Goal: Information Seeking & Learning: Learn about a topic

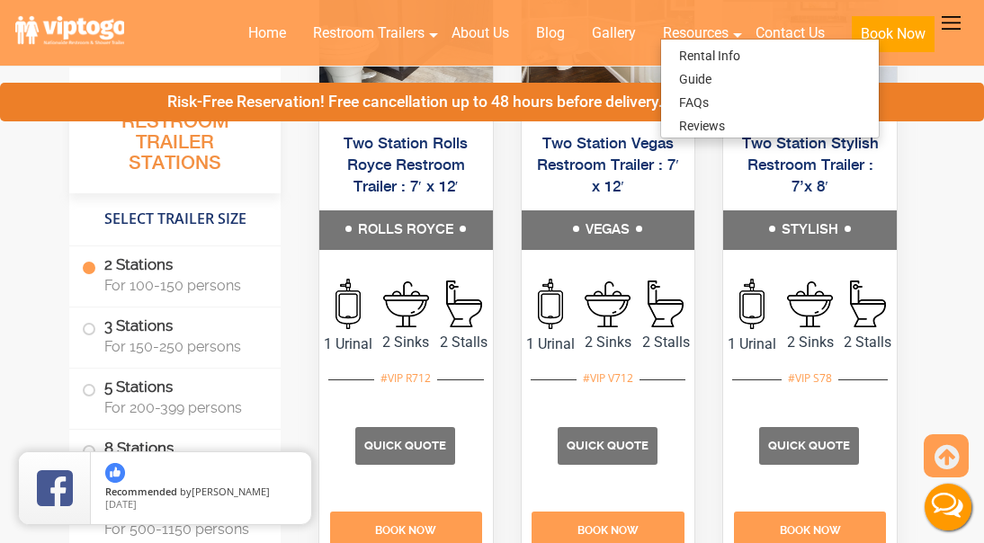
scroll to position [809, 0]
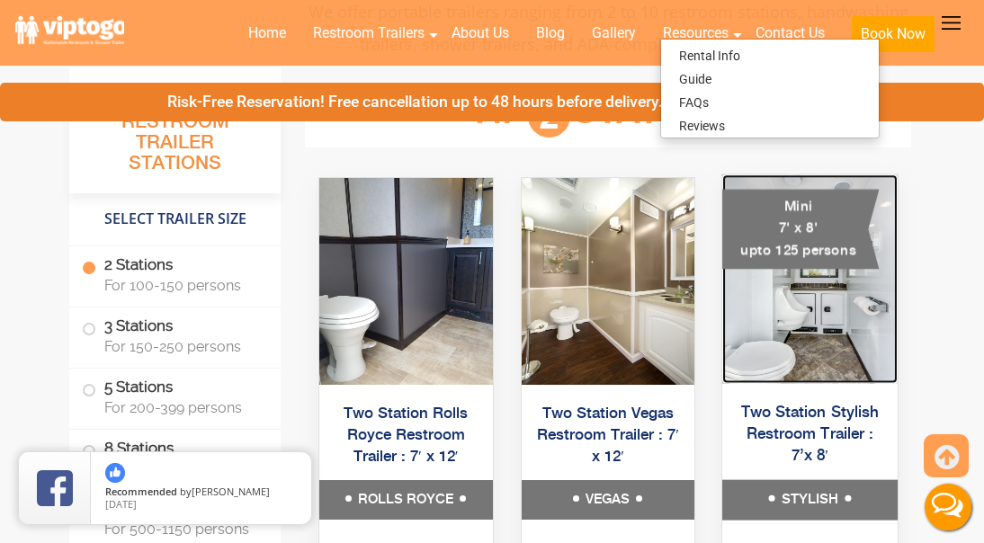
click at [828, 332] on img at bounding box center [809, 278] width 175 height 209
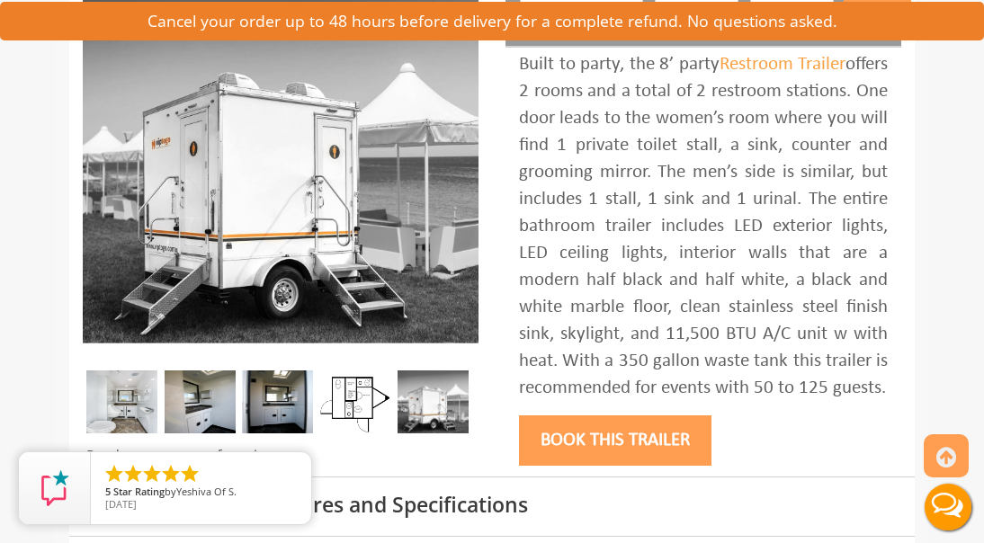
scroll to position [360, 0]
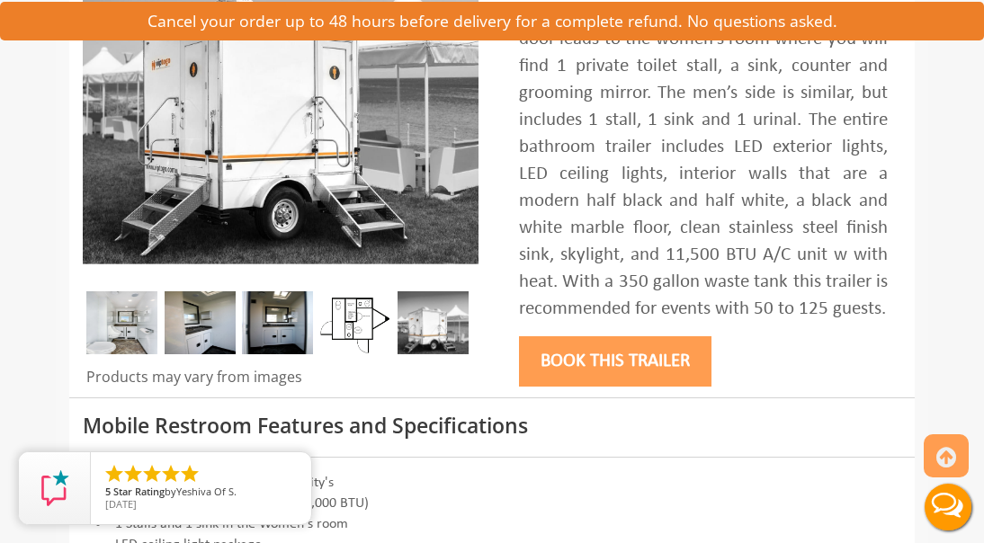
click at [357, 330] on img at bounding box center [355, 322] width 71 height 63
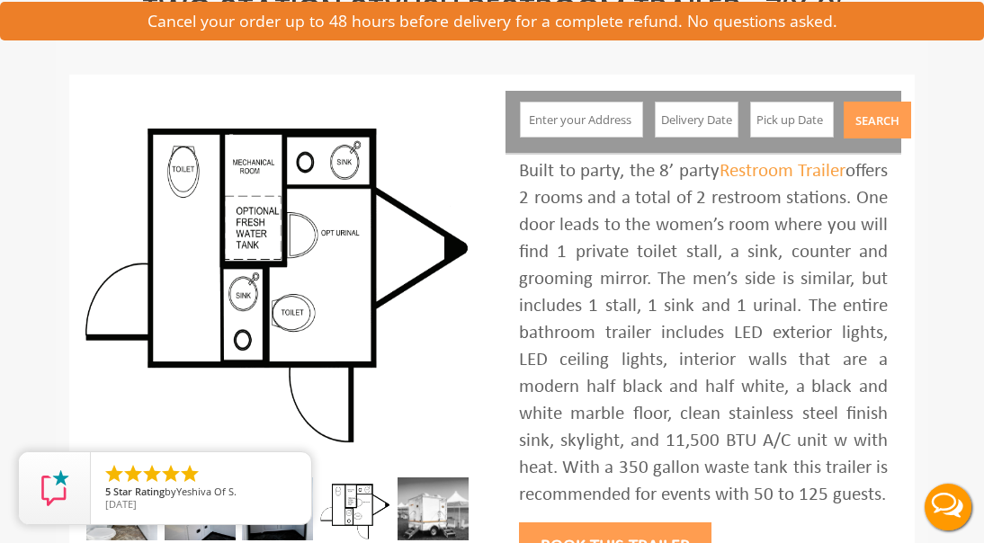
scroll to position [90, 0]
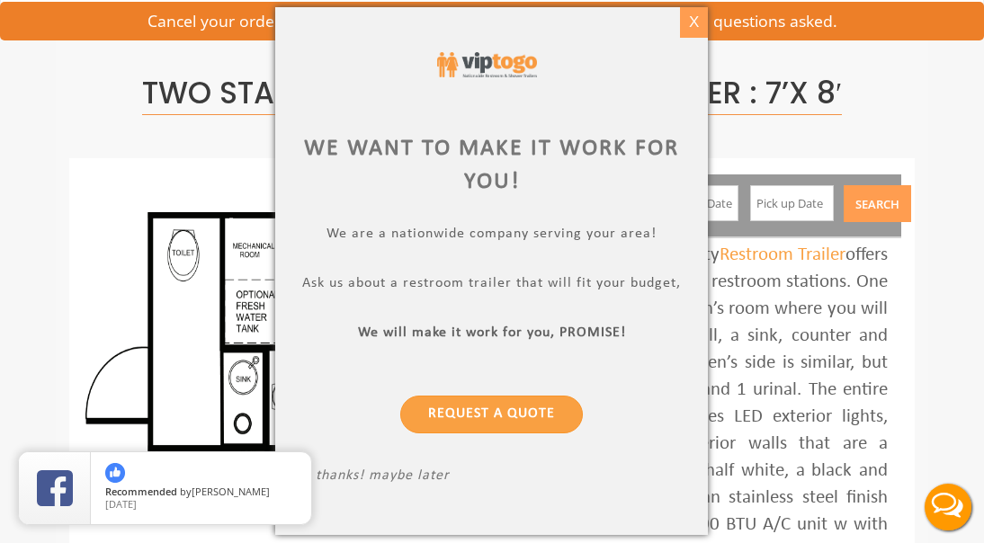
click at [699, 26] on div "X" at bounding box center [694, 22] width 28 height 31
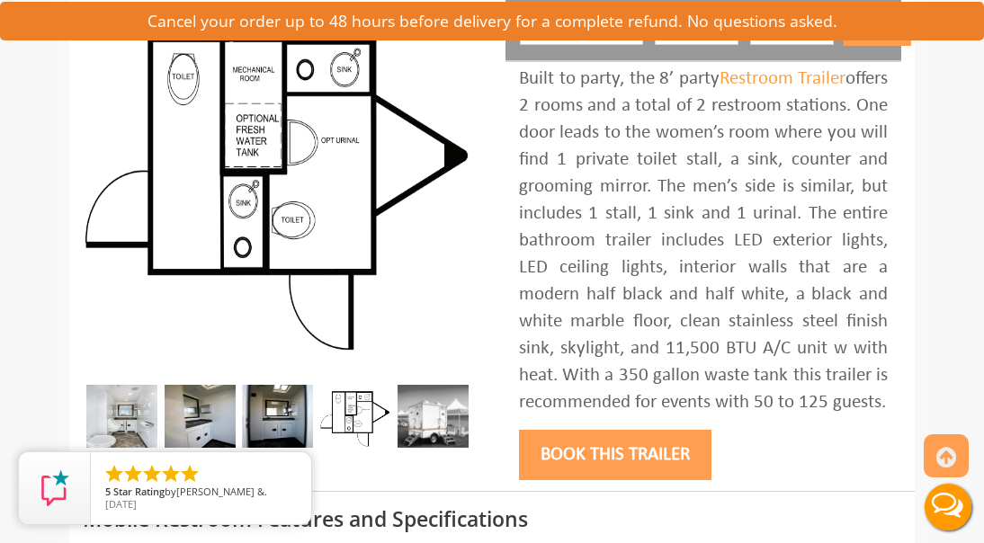
scroll to position [360, 0]
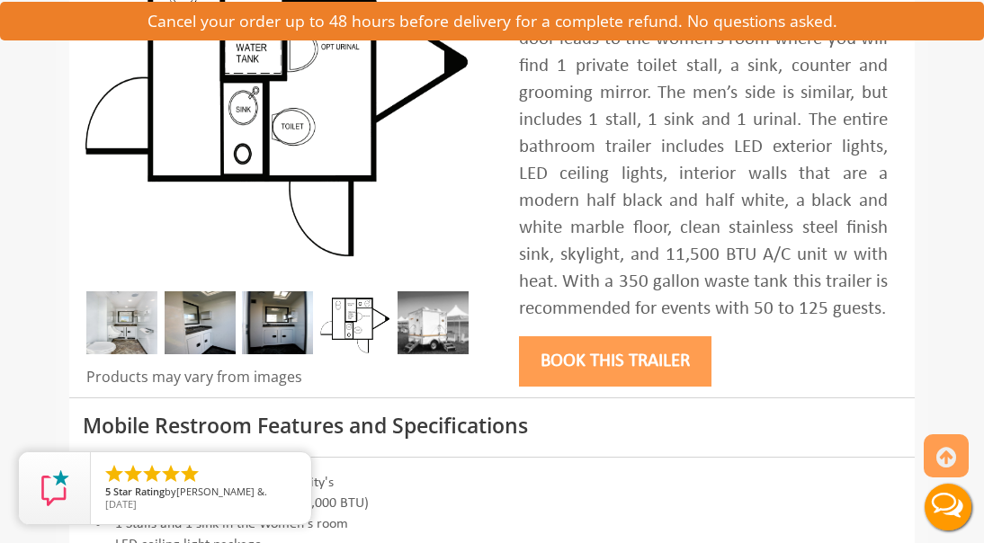
click at [446, 338] on img at bounding box center [433, 322] width 71 height 63
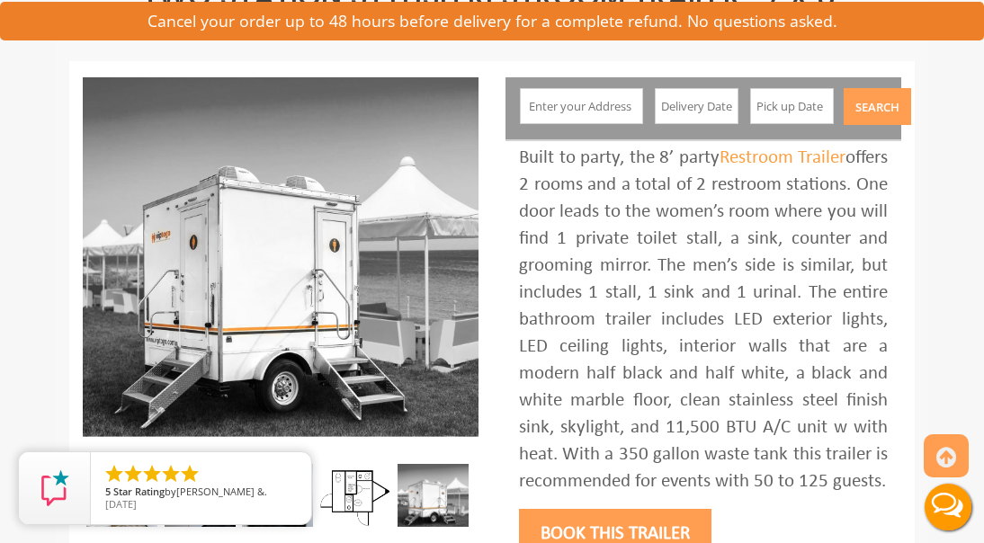
scroll to position [180, 0]
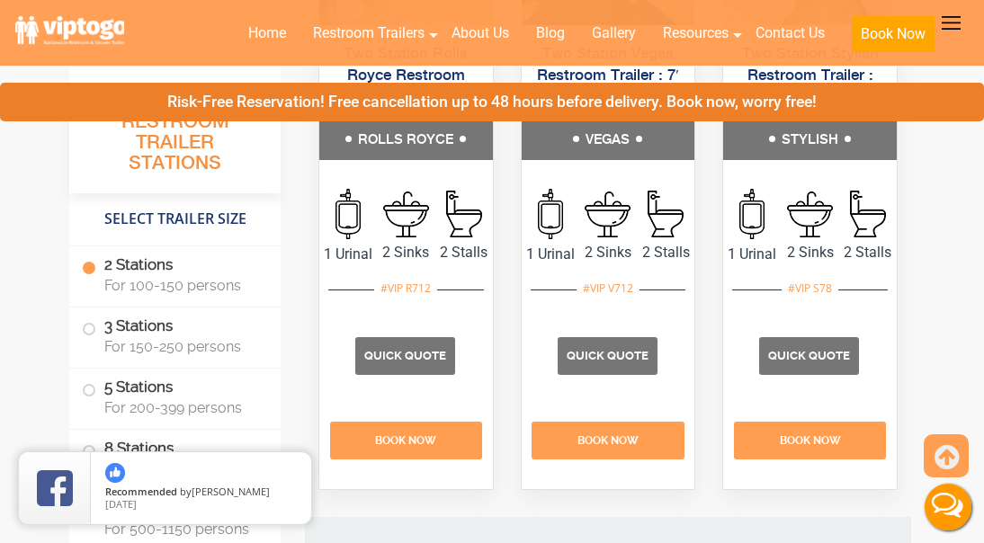
scroll to position [809, 0]
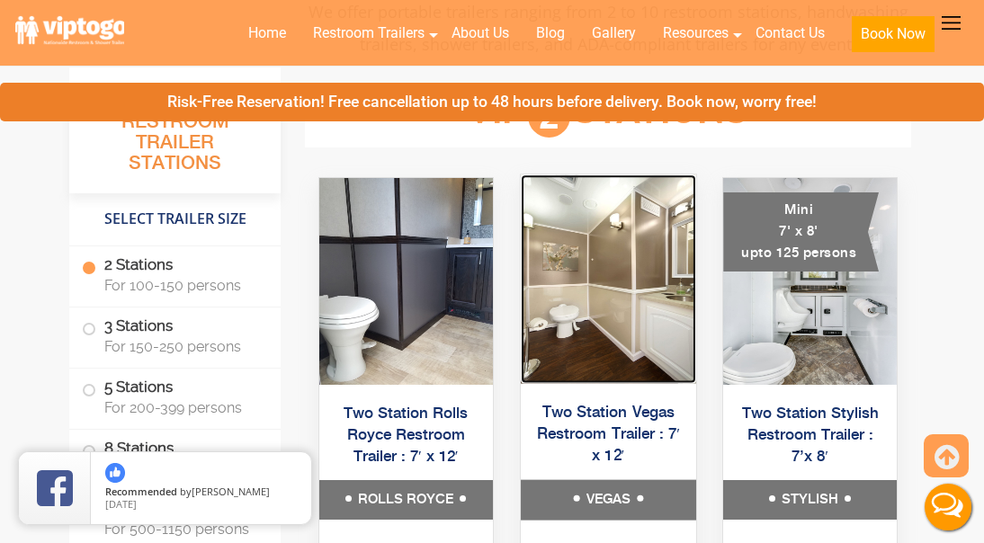
click at [625, 311] on img at bounding box center [608, 278] width 175 height 209
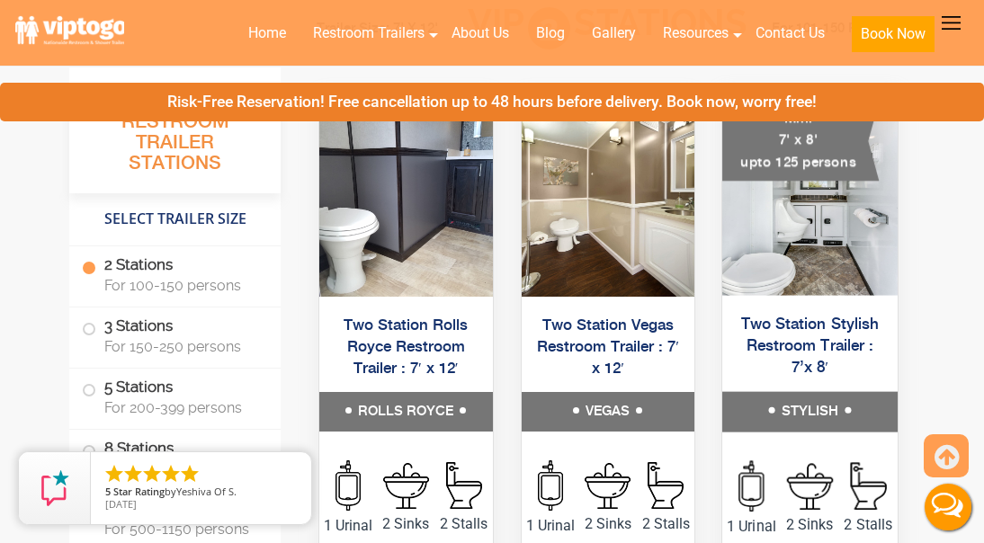
scroll to position [809, 0]
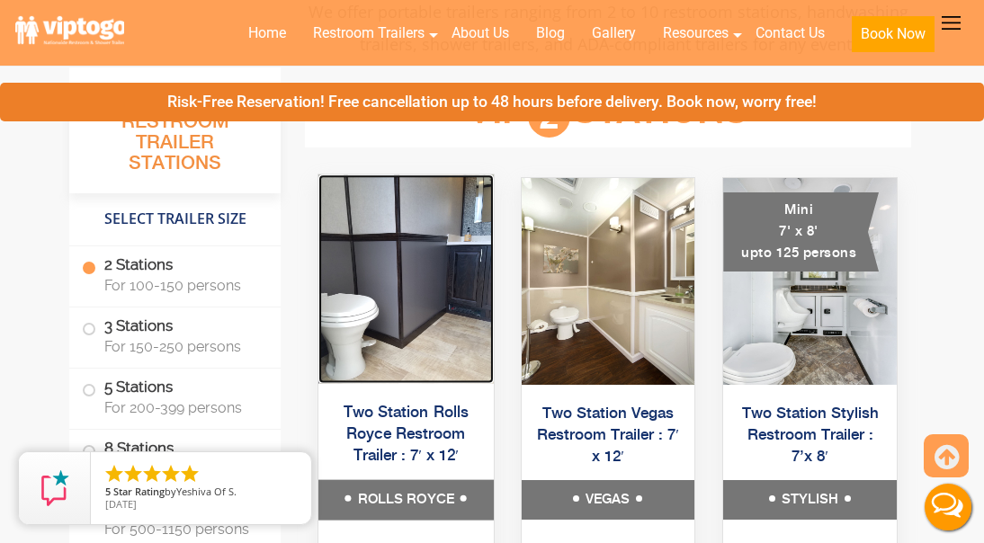
click at [448, 317] on img at bounding box center [405, 278] width 175 height 209
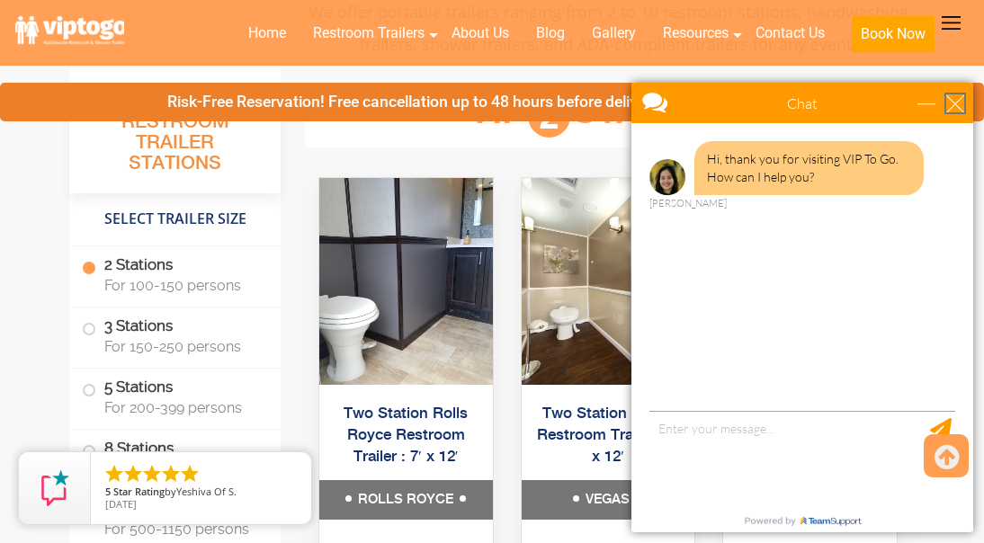
click at [954, 99] on div "close" at bounding box center [955, 103] width 18 height 18
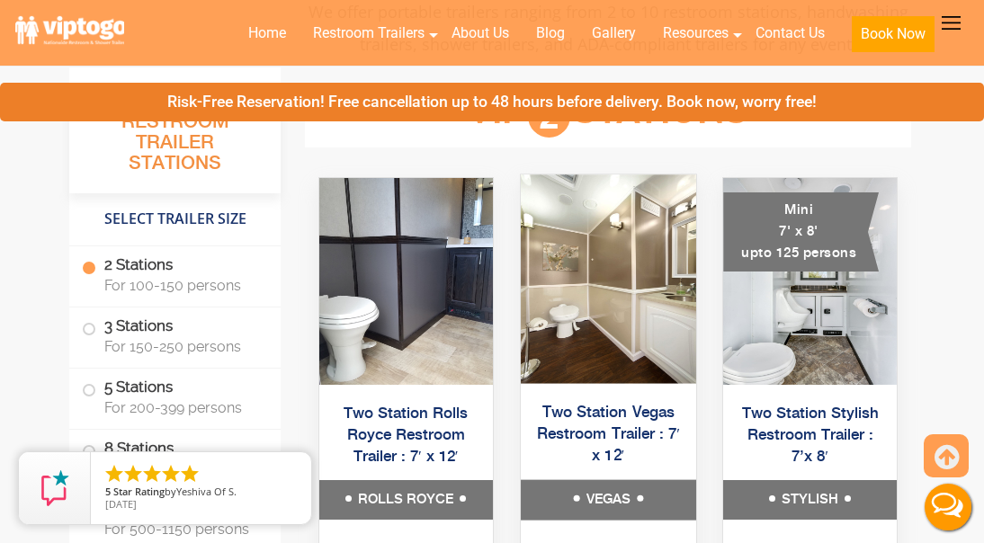
scroll to position [0, 0]
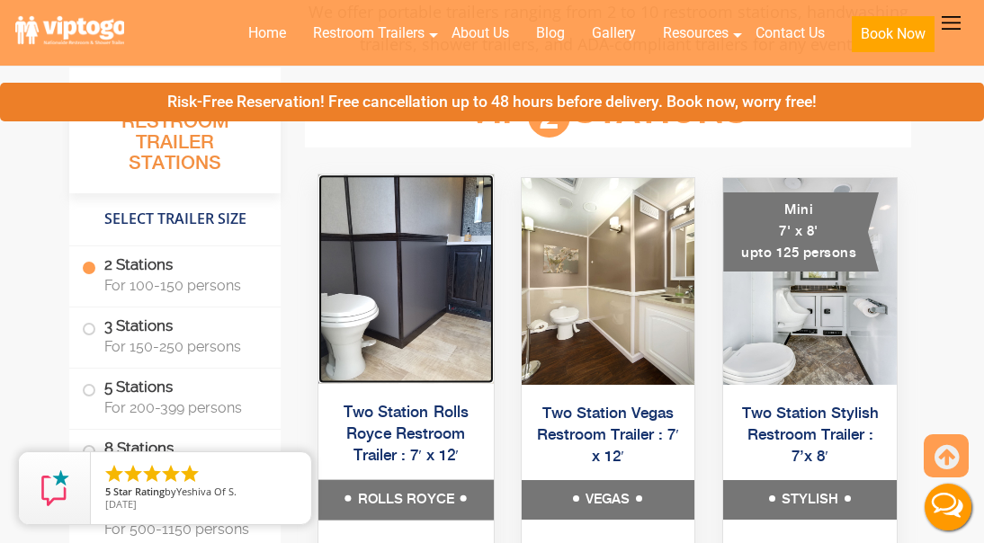
click at [412, 361] on img at bounding box center [405, 278] width 175 height 209
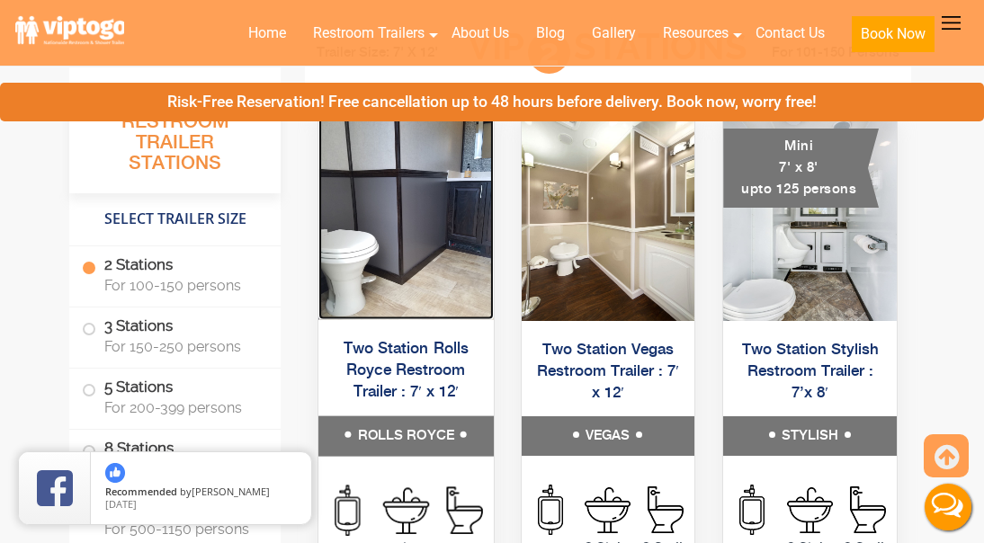
scroll to position [720, 0]
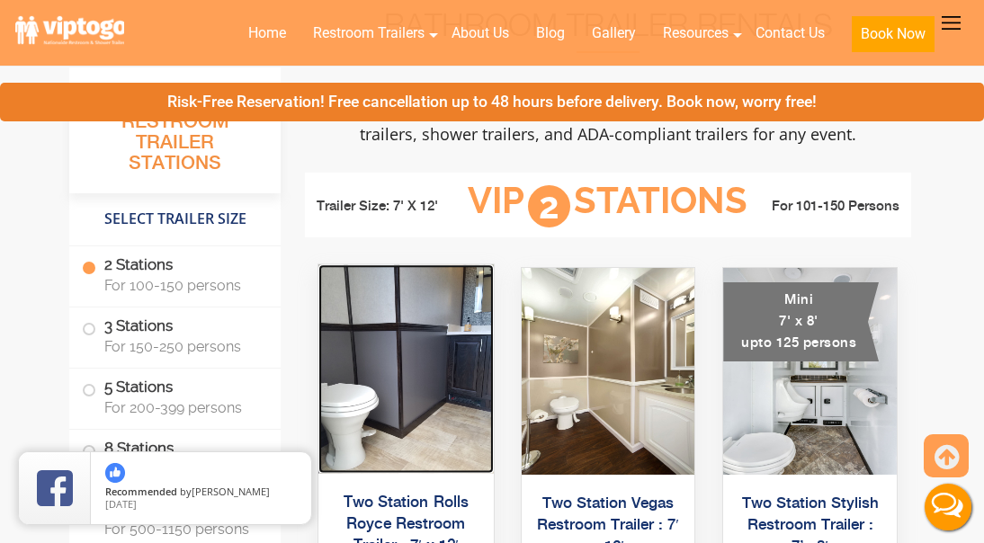
click at [393, 381] on img at bounding box center [405, 368] width 175 height 209
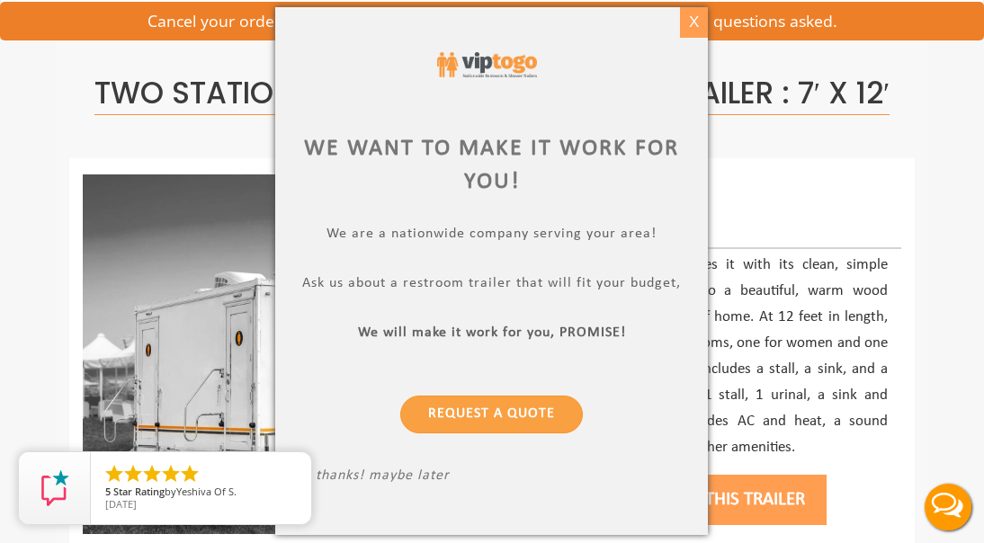
click at [688, 21] on div "X" at bounding box center [694, 22] width 28 height 31
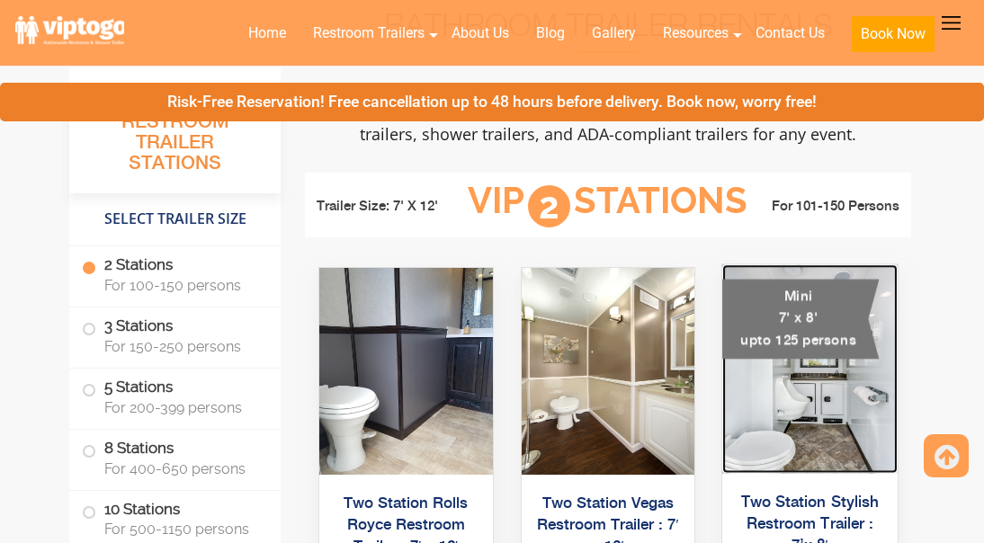
click at [807, 447] on img at bounding box center [809, 368] width 175 height 209
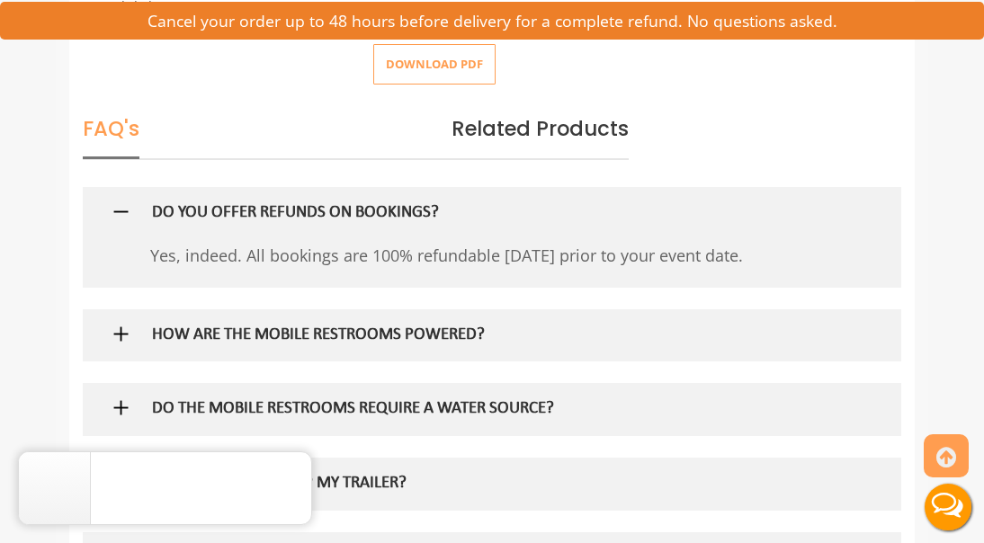
scroll to position [1079, 0]
